Goal: Contribute content: Add original content to the website for others to see

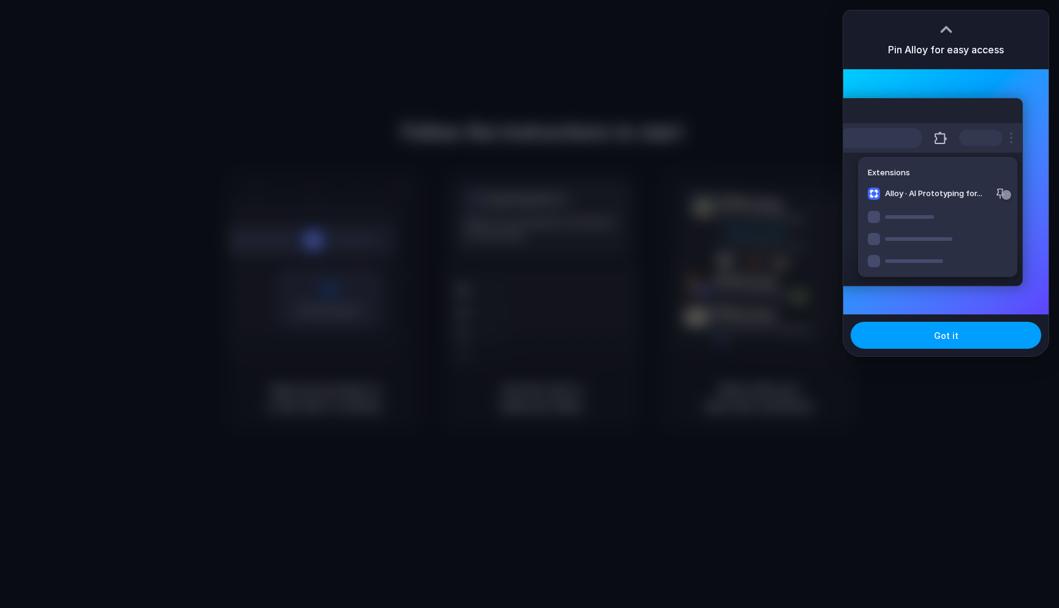
click at [981, 339] on button "Got it" at bounding box center [945, 335] width 191 height 27
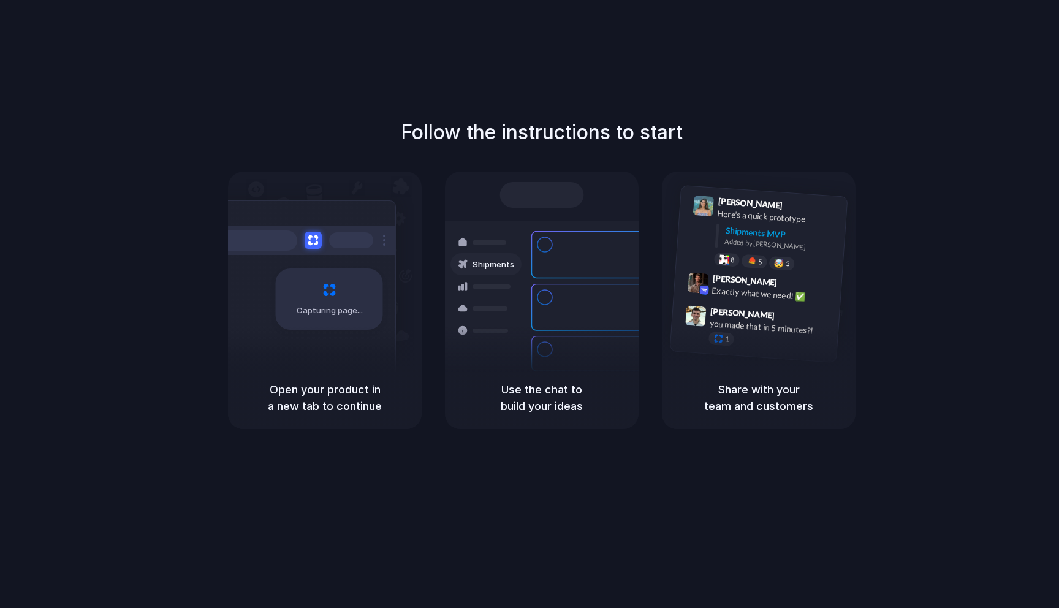
click at [593, 82] on div "Follow the instructions to start Capturing page Open your product in a new tab …" at bounding box center [541, 316] width 1083 height 632
click at [289, 336] on div "Capturing page" at bounding box center [303, 294] width 185 height 188
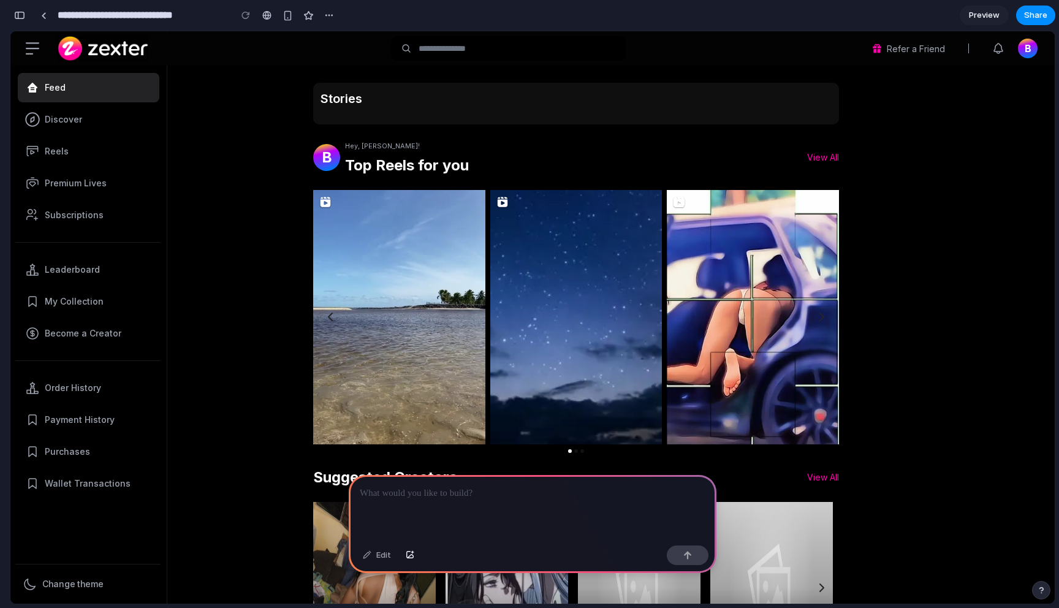
click at [502, 494] on p at bounding box center [533, 493] width 346 height 15
click at [692, 549] on button "button" at bounding box center [688, 555] width 42 height 20
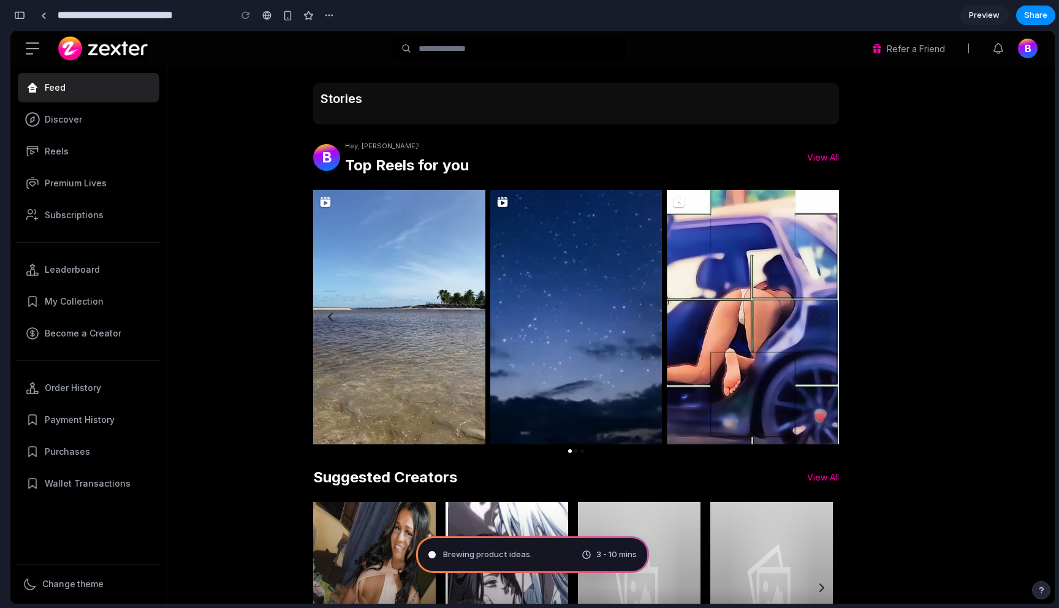
type input "**********"
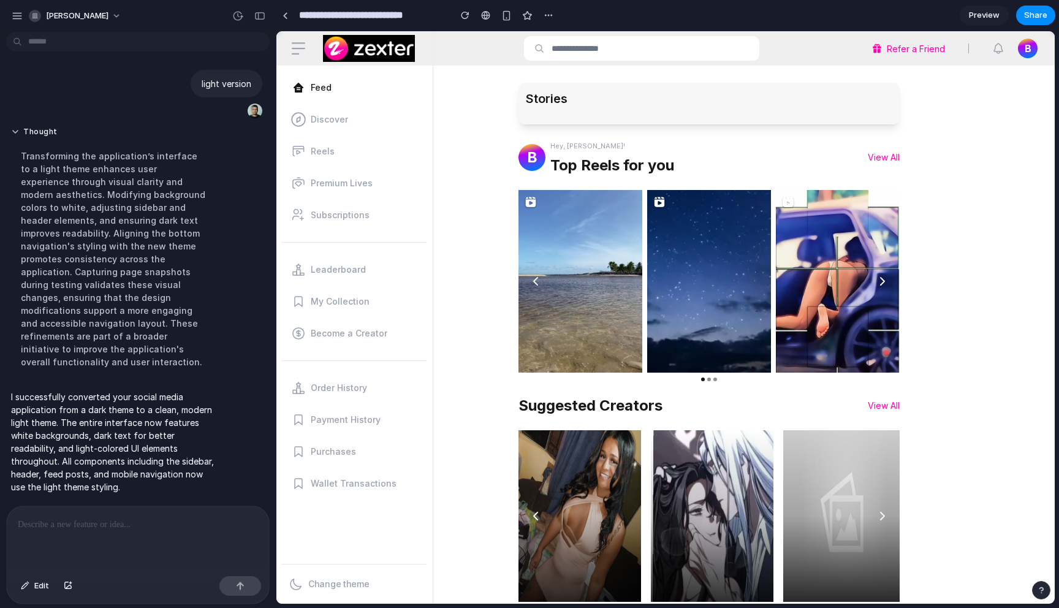
scroll to position [219, 0]
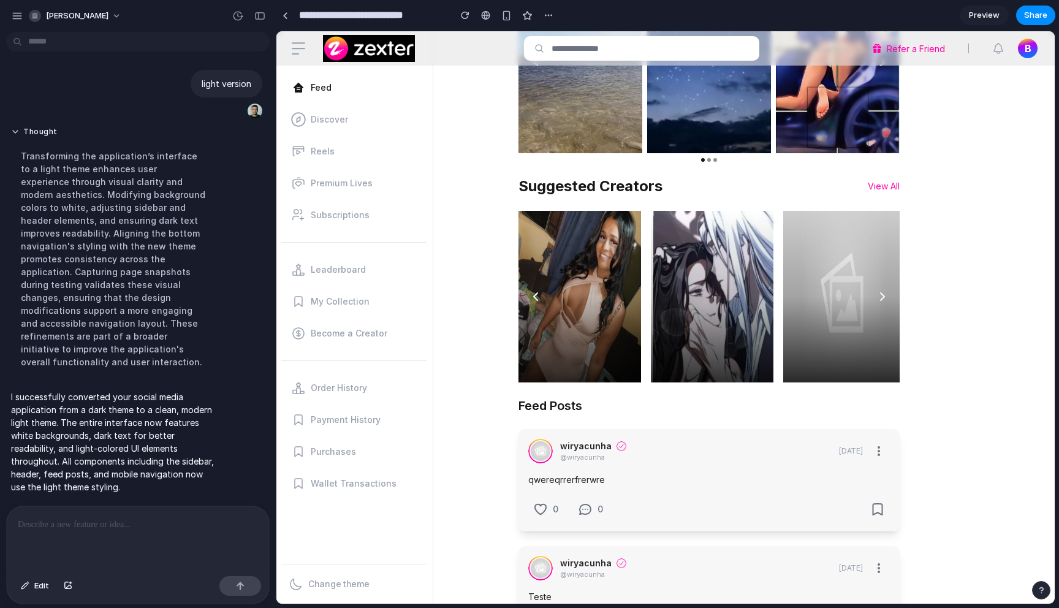
click at [1024, 53] on span "B" at bounding box center [1027, 48] width 7 height 15
click at [1024, 48] on span "B" at bounding box center [1027, 48] width 7 height 15
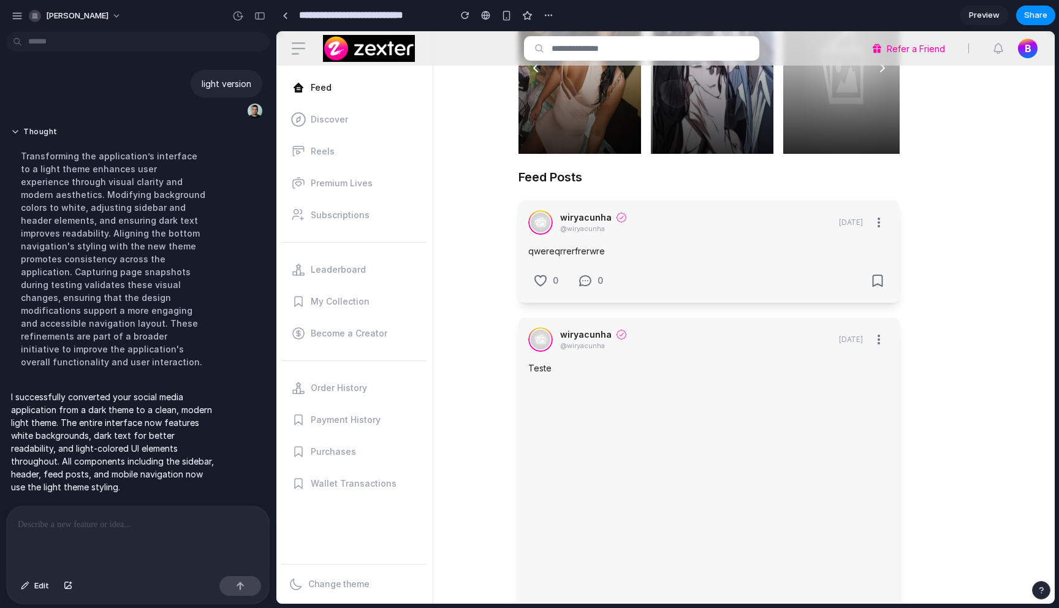
scroll to position [0, 0]
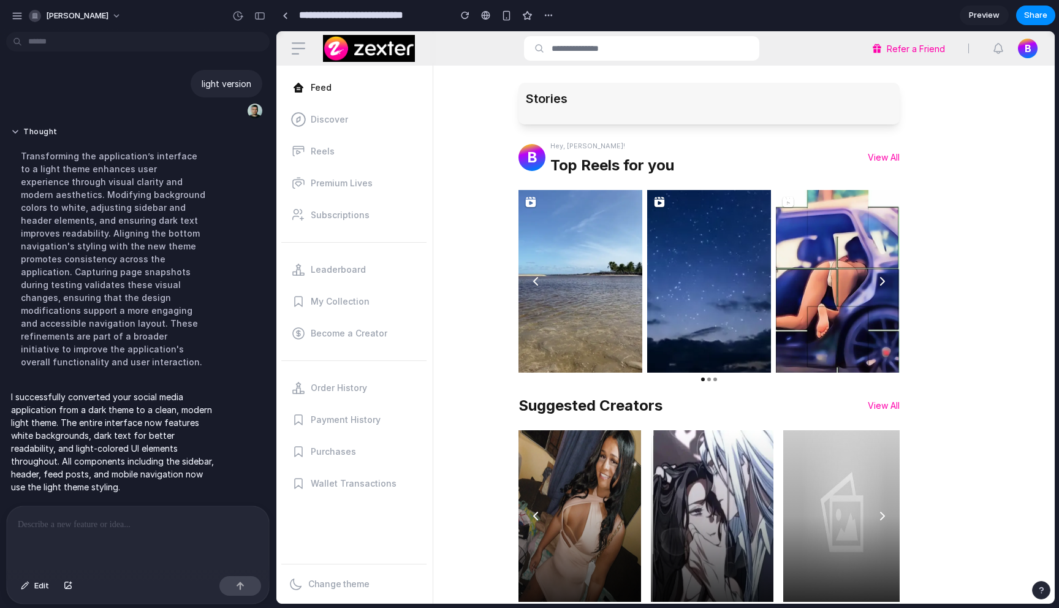
click at [328, 132] on link "Discover" at bounding box center [355, 119] width 142 height 29
click at [592, 107] on div "Stories" at bounding box center [708, 104] width 381 height 42
click at [587, 53] on input "text" at bounding box center [649, 48] width 197 height 13
click at [296, 50] on icon "button" at bounding box center [298, 48] width 15 height 15
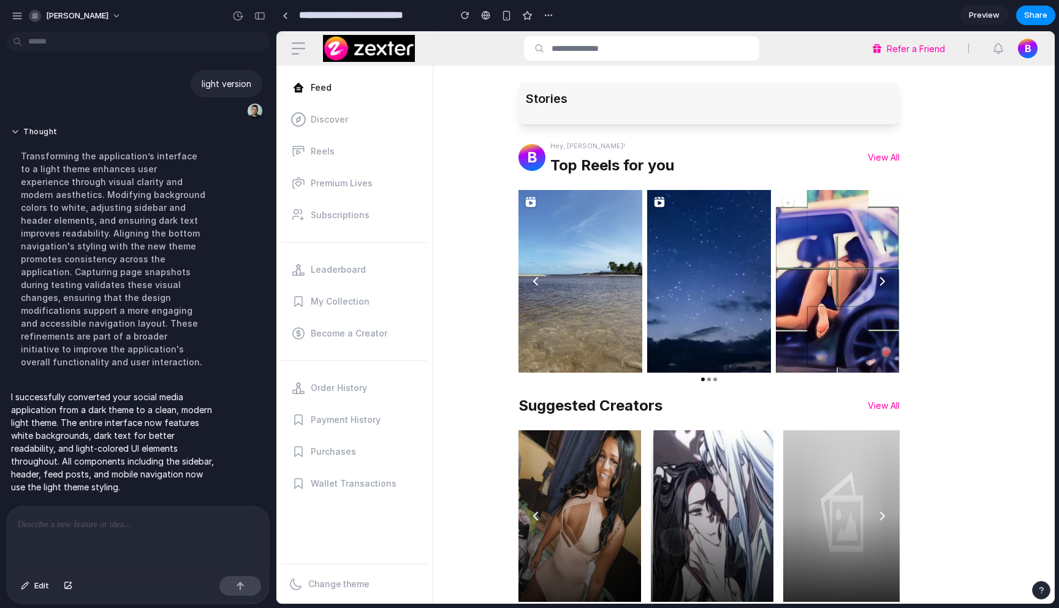
click at [156, 520] on p at bounding box center [138, 524] width 240 height 15
click at [335, 579] on span "Change theme" at bounding box center [338, 584] width 61 height 15
click at [237, 13] on div "button" at bounding box center [237, 15] width 11 height 11
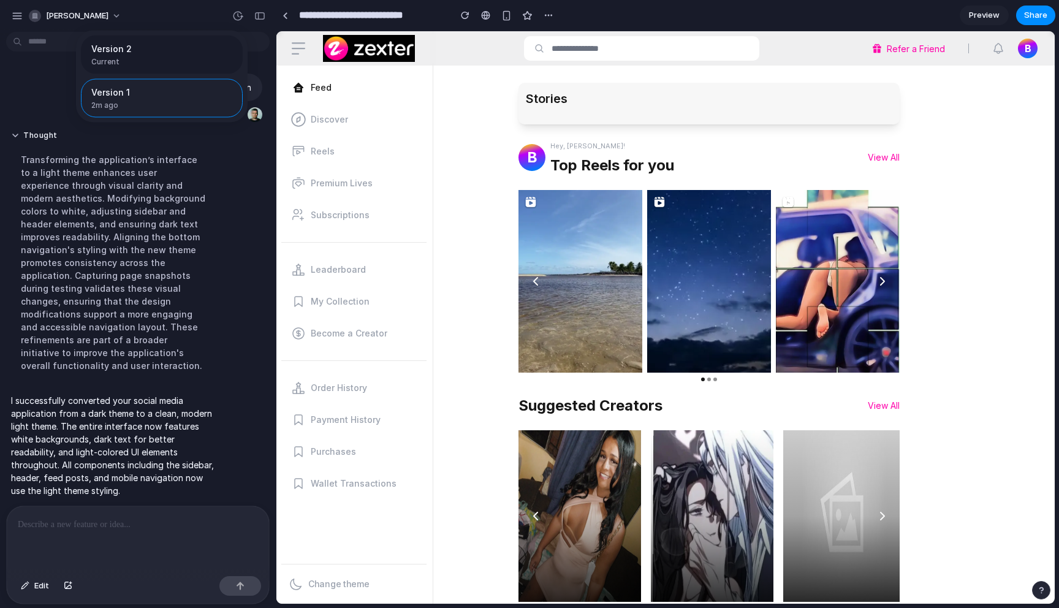
click at [169, 48] on span "Version 2" at bounding box center [158, 48] width 134 height 13
click at [144, 94] on span "Version 1" at bounding box center [135, 92] width 88 height 13
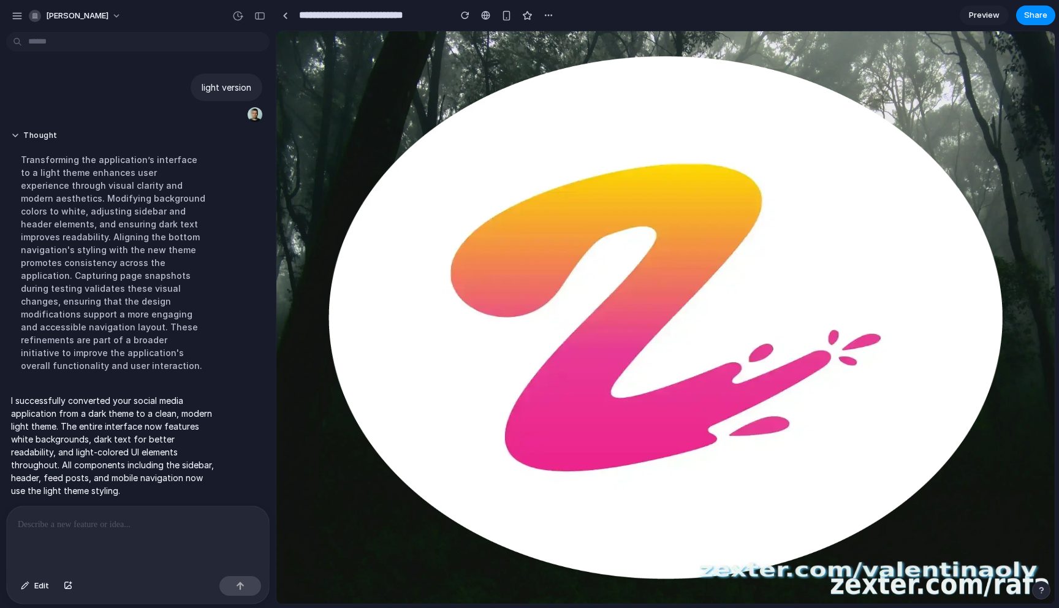
click at [284, 15] on div "Version 2 Current Version 1 2m ago Restore" at bounding box center [529, 304] width 1059 height 608
click at [285, 13] on div at bounding box center [285, 15] width 6 height 7
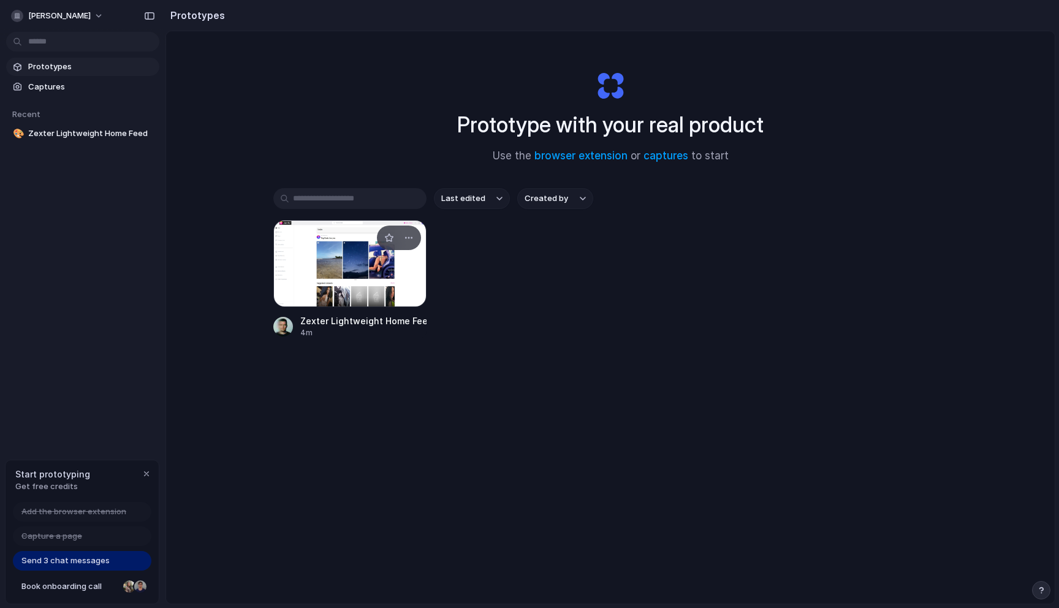
click at [316, 254] on div at bounding box center [349, 263] width 153 height 87
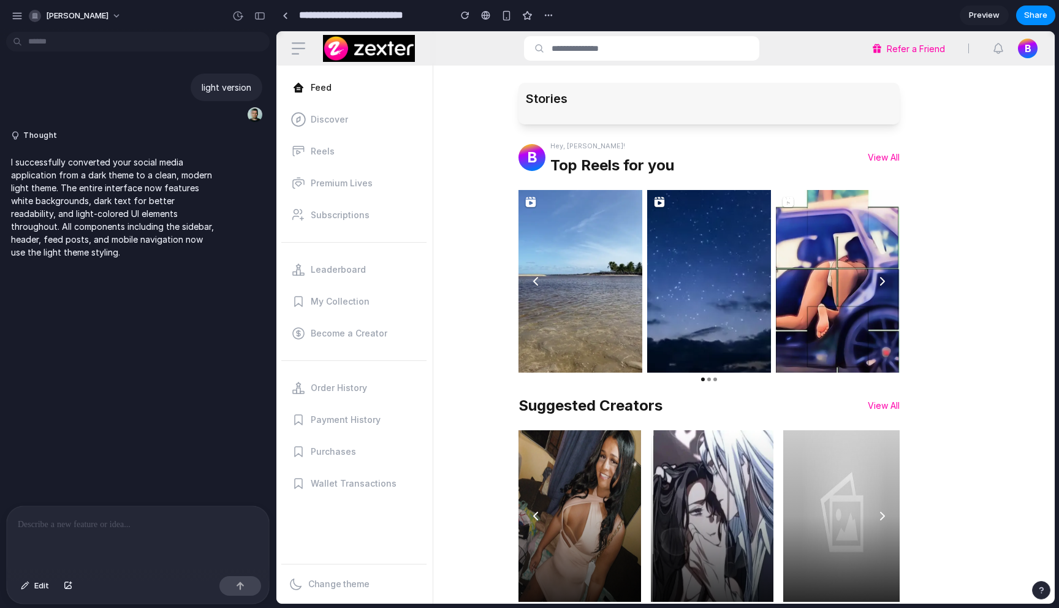
click at [76, 525] on p at bounding box center [138, 524] width 240 height 15
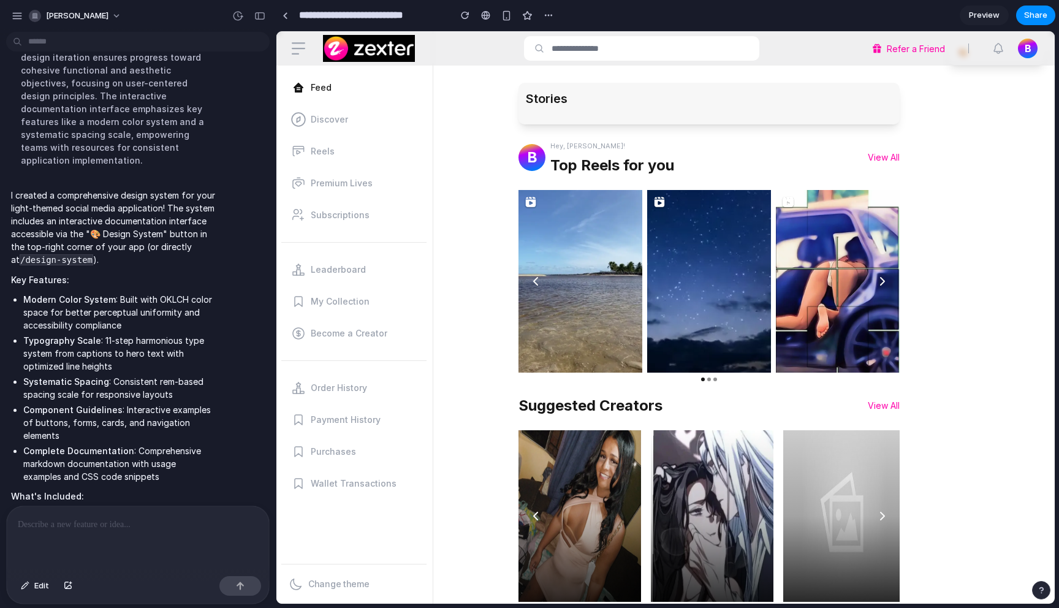
scroll to position [569, 0]
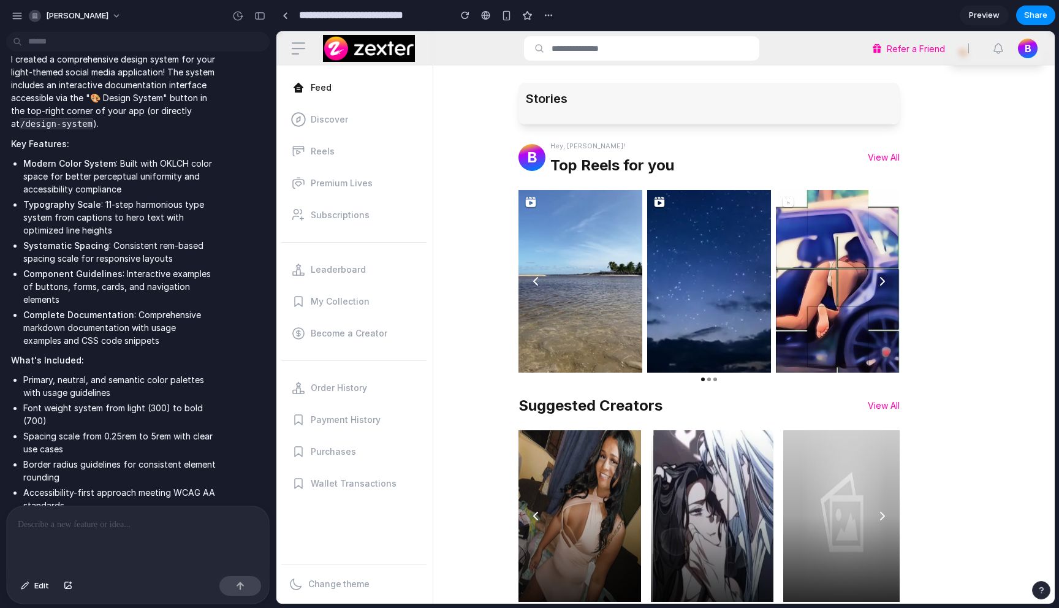
click at [172, 157] on li "Modern Color System : Built with OKLCH color space for better perceptual unifor…" at bounding box center [119, 176] width 192 height 39
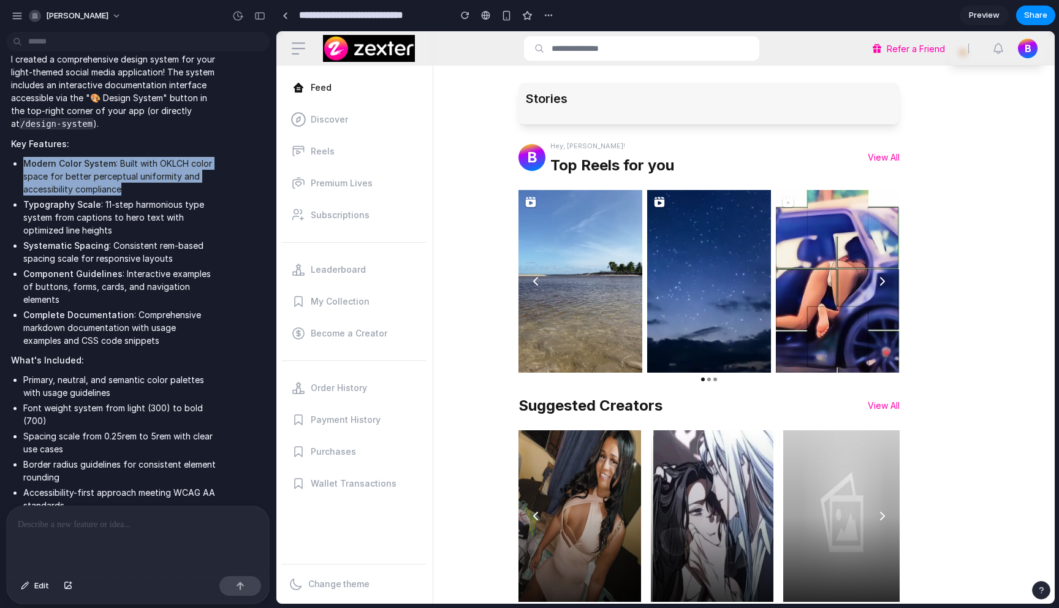
click at [172, 157] on li "Modern Color System : Built with OKLCH color space for better perceptual unifor…" at bounding box center [119, 176] width 192 height 39
click at [174, 157] on li "Modern Color System : Built with OKLCH color space for better perceptual unifor…" at bounding box center [119, 176] width 192 height 39
click at [44, 161] on li "Modern Color System : Built with OKLCH color space for better perceptual unifor…" at bounding box center [119, 176] width 192 height 39
